Goal: Find contact information: Find contact information

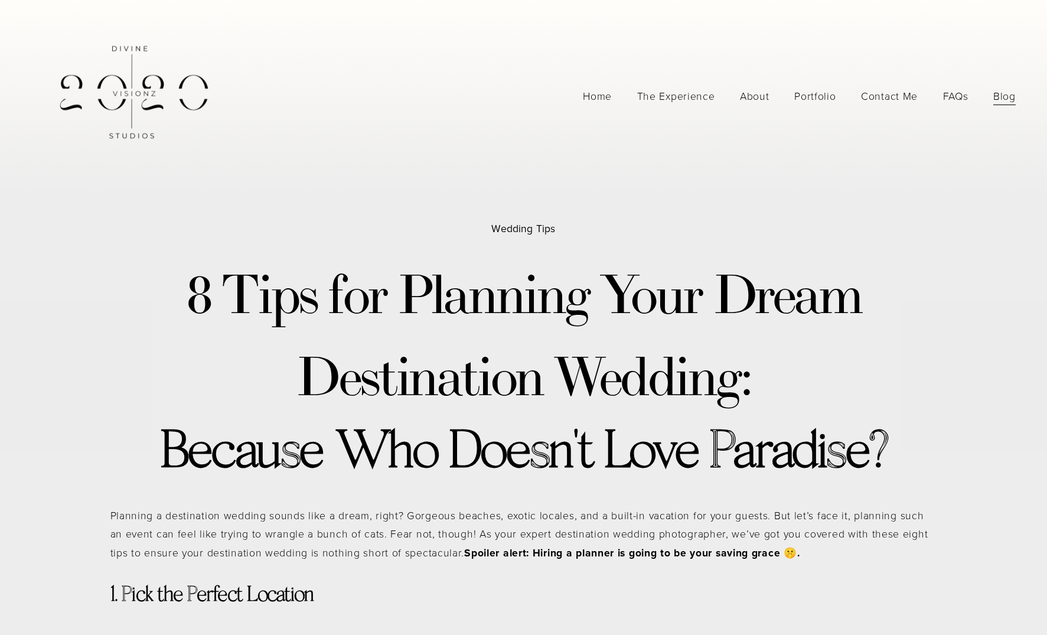
click at [756, 99] on link "About" at bounding box center [755, 96] width 30 height 21
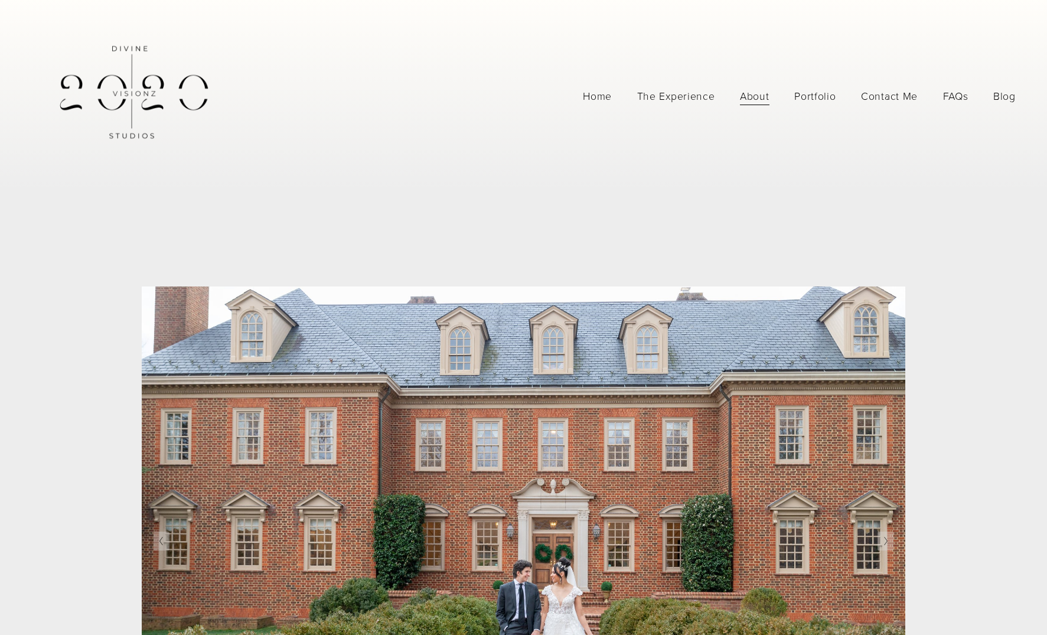
click at [608, 94] on link "Home" at bounding box center [597, 96] width 29 height 21
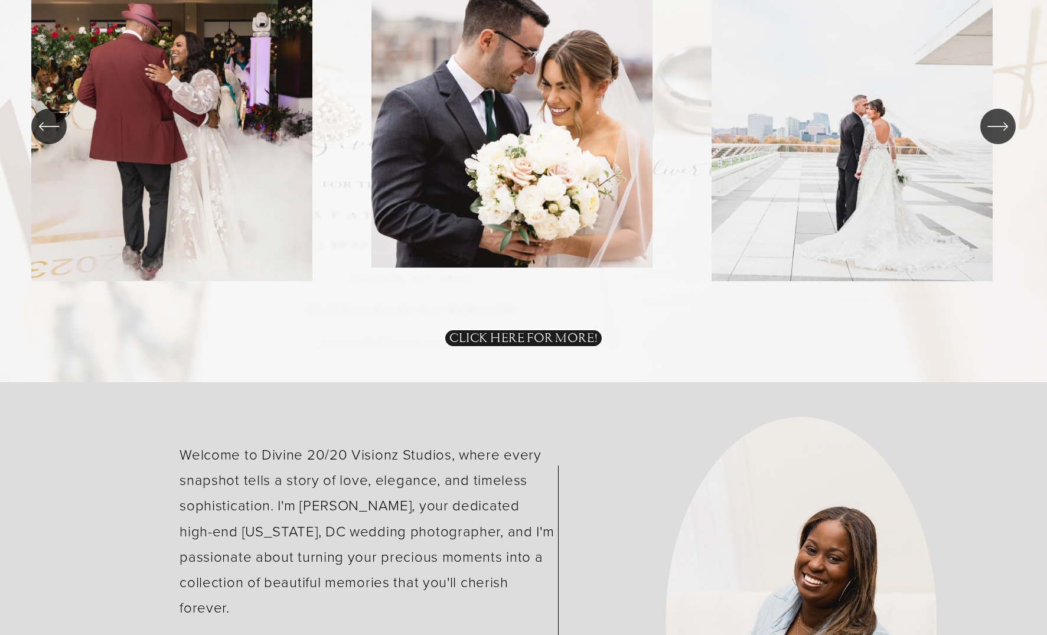
scroll to position [2549, 0]
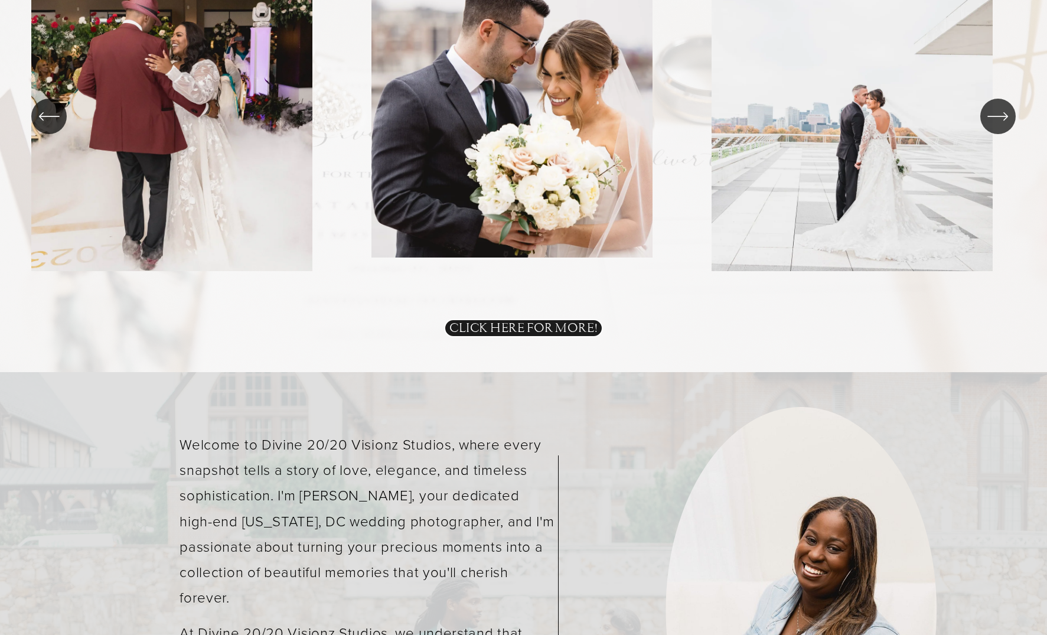
click at [539, 329] on link "CLICK HERE FOR MORE!" at bounding box center [523, 328] width 159 height 18
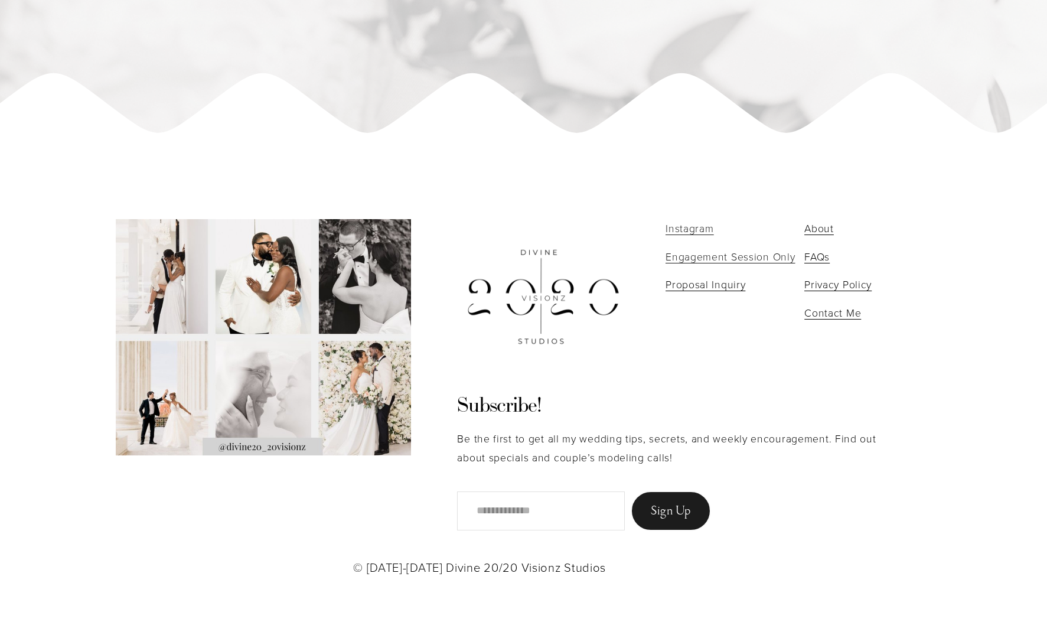
scroll to position [8807, 0]
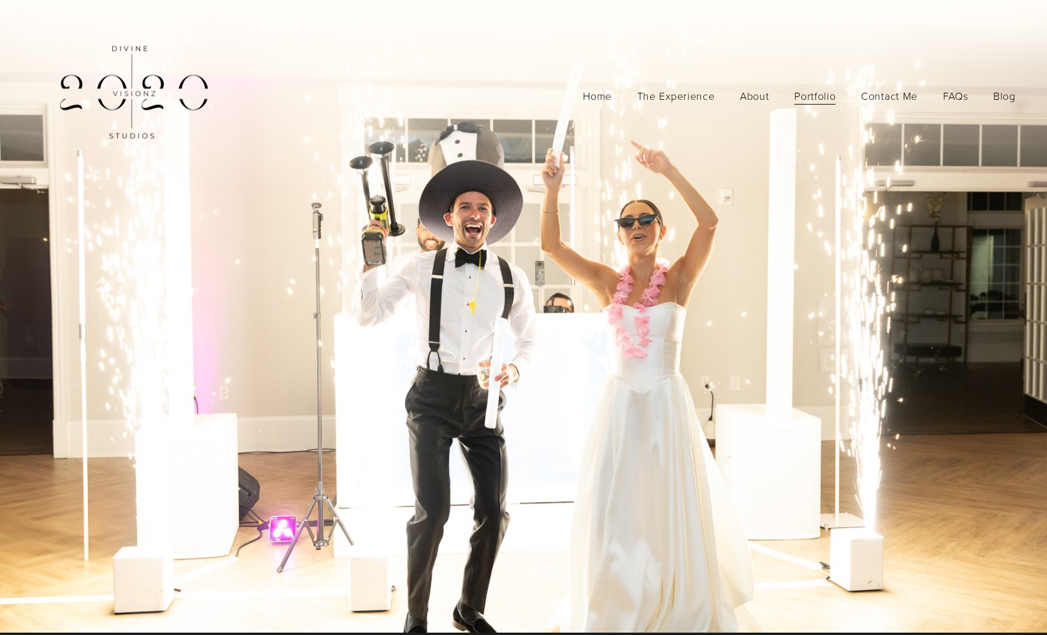
click at [897, 96] on span "Contact Me" at bounding box center [889, 96] width 57 height 19
click at [0, 0] on span "Contact Me For Weddings" at bounding box center [0, 0] width 0 height 0
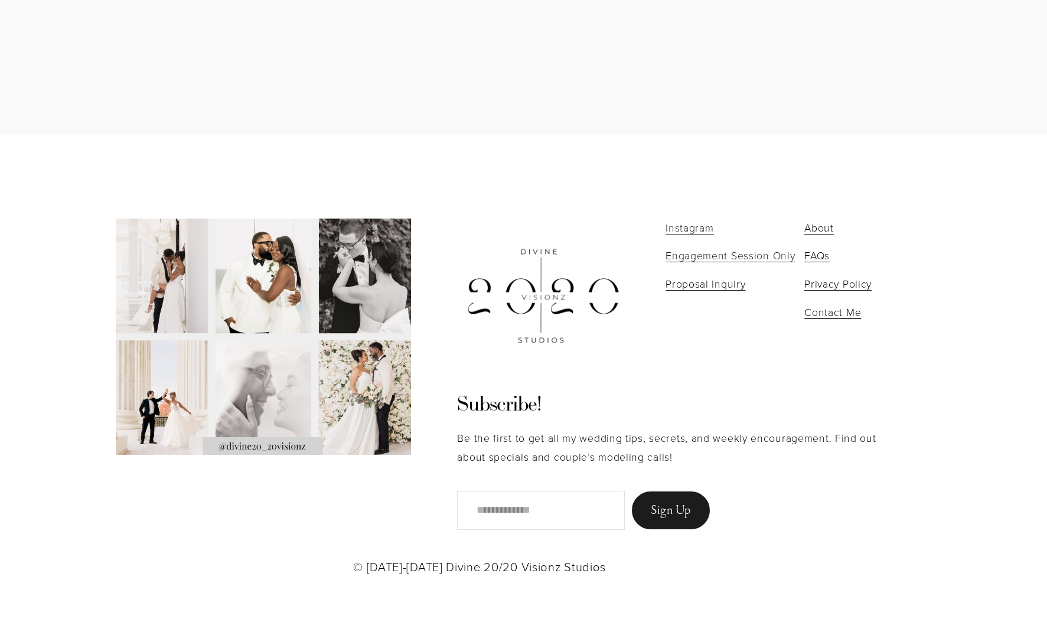
scroll to position [2324, 0]
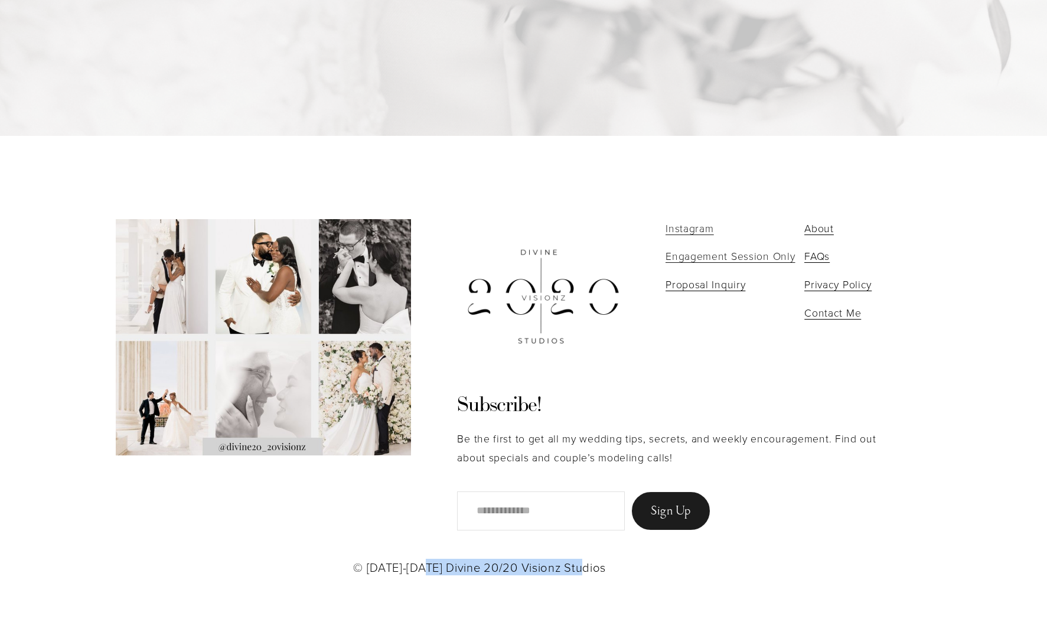
drag, startPoint x: 429, startPoint y: 567, endPoint x: 589, endPoint y: 570, distance: 160.6
click at [589, 570] on p "© [DATE]-[DATE] Divine 20/20 Visionz Studios" at bounding box center [479, 567] width 253 height 12
copy p "Divine 20/20 Visionz Studios"
